Goal: Task Accomplishment & Management: Use online tool/utility

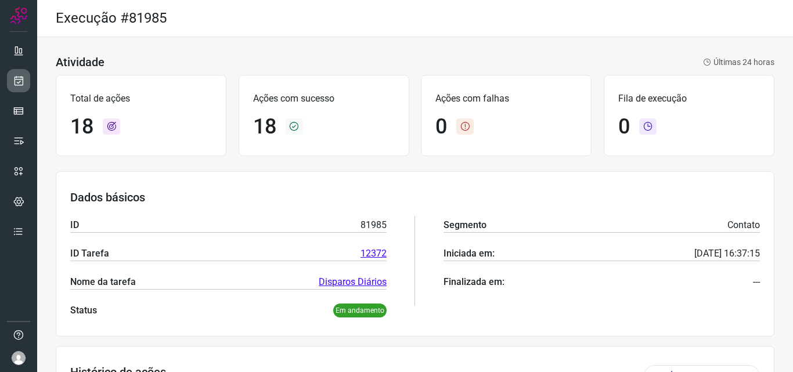
click at [27, 80] on link at bounding box center [18, 80] width 23 height 23
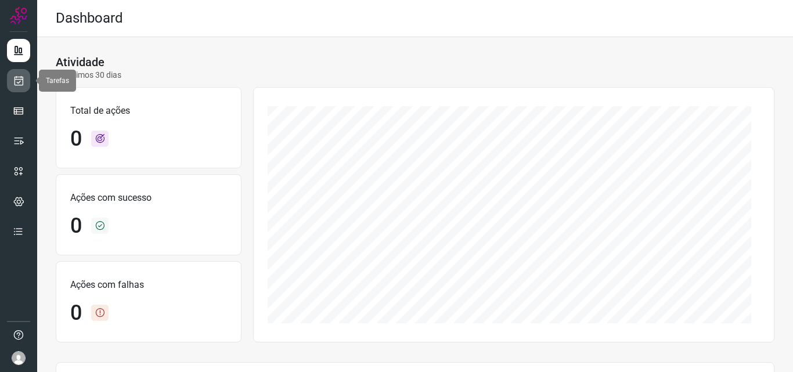
click at [24, 81] on link at bounding box center [18, 80] width 23 height 23
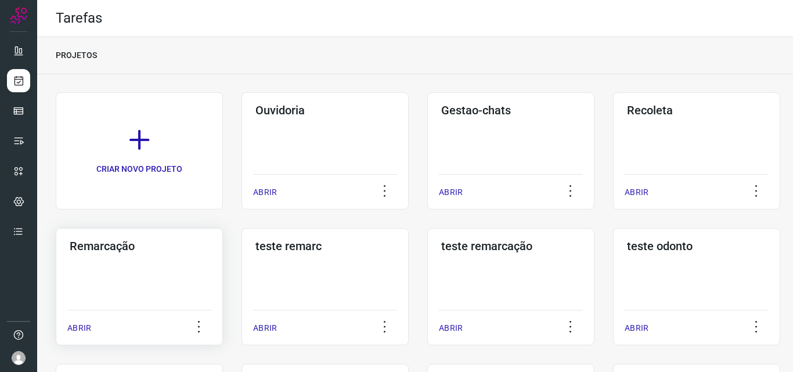
click at [242, 284] on div "Remarcação ABRIR" at bounding box center [325, 286] width 167 height 117
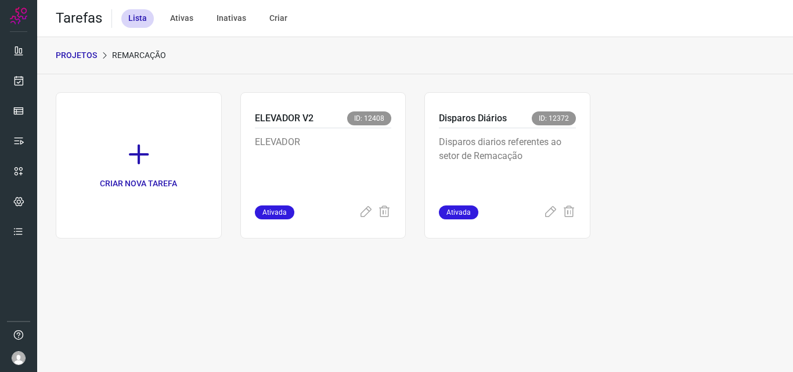
click at [544, 178] on p "Disparos diarios referentes ao setor de Remacação" at bounding box center [507, 164] width 137 height 58
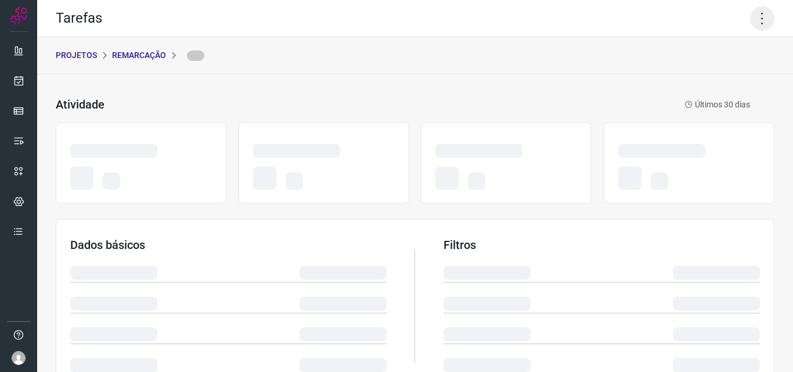
click at [758, 23] on icon at bounding box center [762, 18] width 24 height 24
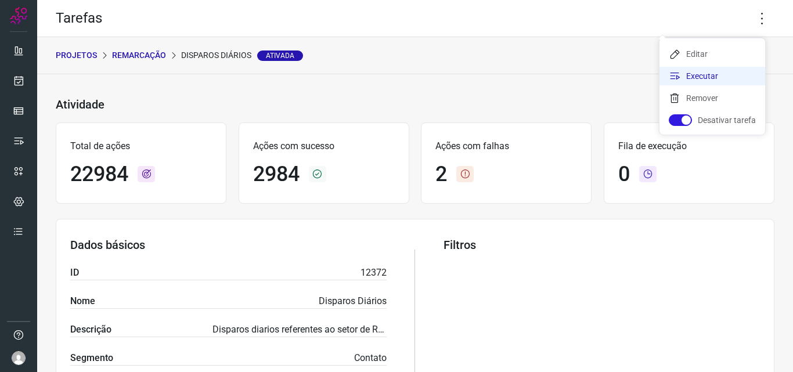
click at [724, 74] on li "Executar" at bounding box center [713, 76] width 106 height 19
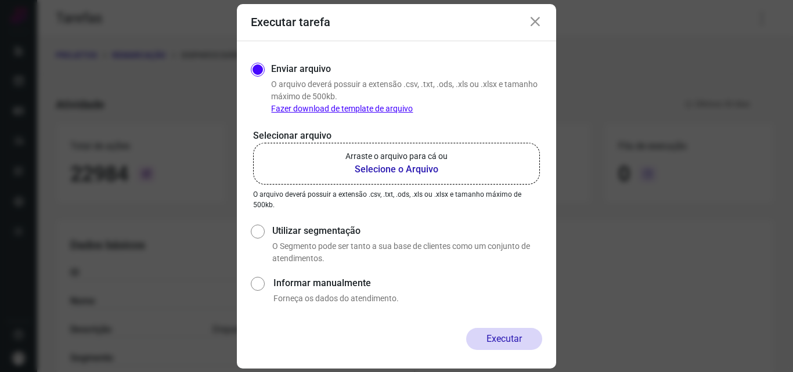
click at [415, 171] on b "Selecione o Arquivo" at bounding box center [397, 170] width 102 height 14
click at [0, 0] on input "Arraste o arquivo para cá ou Selecione o Arquivo" at bounding box center [0, 0] width 0 height 0
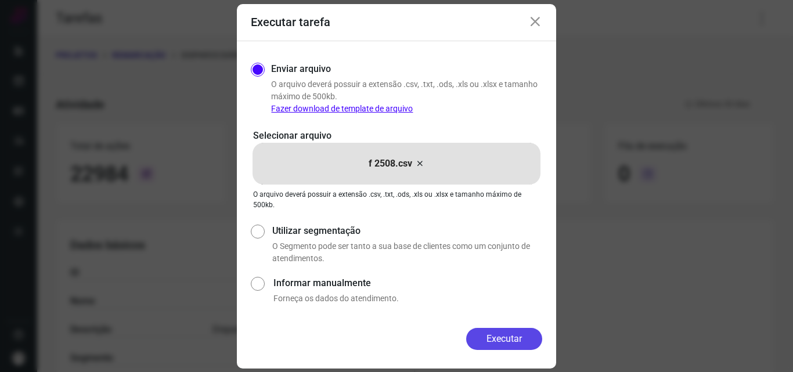
click at [500, 332] on button "Executar" at bounding box center [504, 339] width 76 height 22
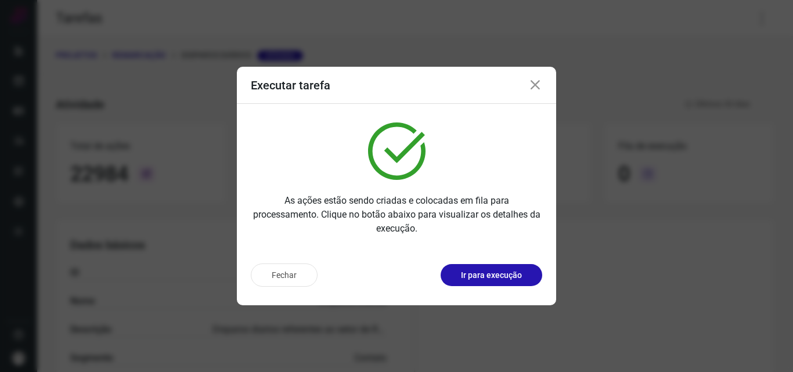
click at [511, 274] on p "Ir para execução" at bounding box center [491, 276] width 61 height 12
